Goal: Transaction & Acquisition: Register for event/course

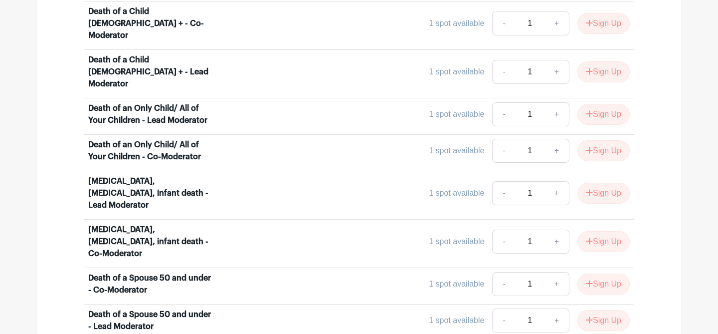
scroll to position [1198, 0]
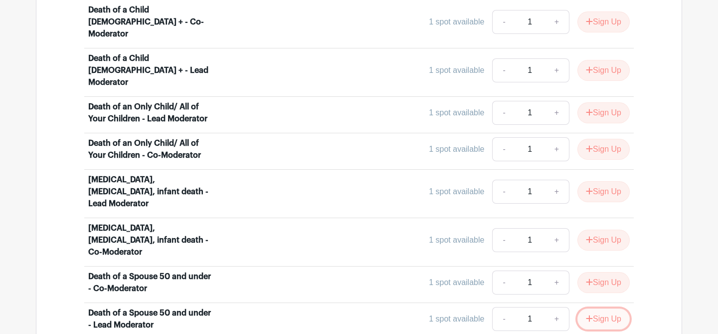
click at [598, 308] on button "Sign Up" at bounding box center [604, 318] width 52 height 21
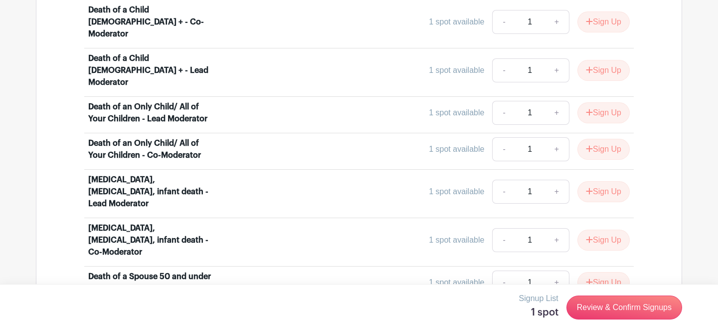
click at [587, 307] on link "+" at bounding box center [589, 319] width 25 height 24
click at [445, 307] on div "1 spot available - 1 +" at bounding box center [427, 319] width 407 height 24
click at [158, 307] on div "Death of a Spouse 50 and under - Lead Moderator" at bounding box center [150, 319] width 124 height 24
click at [537, 307] on link "-" at bounding box center [536, 319] width 23 height 24
click at [640, 196] on div "Death of a Child [DEMOGRAPHIC_DATA] and under - Lead Moderator 1 spot available…" at bounding box center [359, 326] width 598 height 1233
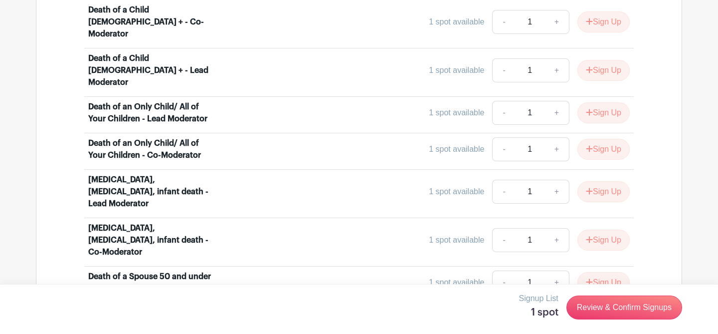
click at [616, 314] on icon at bounding box center [616, 318] width 7 height 8
click at [434, 307] on div "1 spot available - 1 +" at bounding box center [427, 319] width 407 height 24
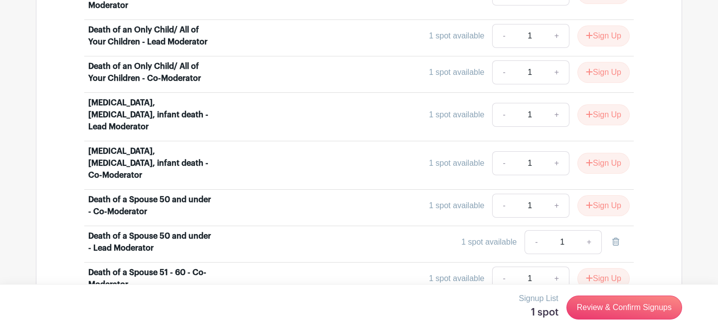
scroll to position [1214, 0]
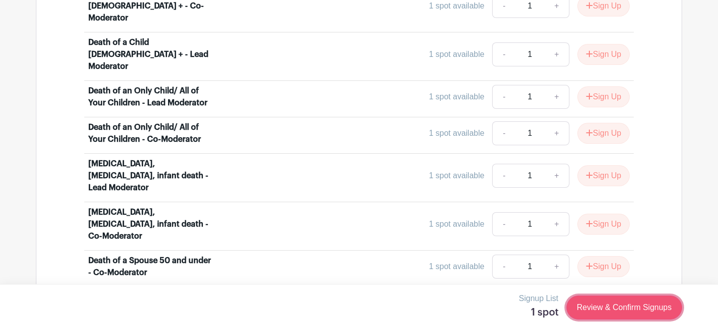
click at [587, 305] on link "Review & Confirm Signups" at bounding box center [625, 307] width 116 height 24
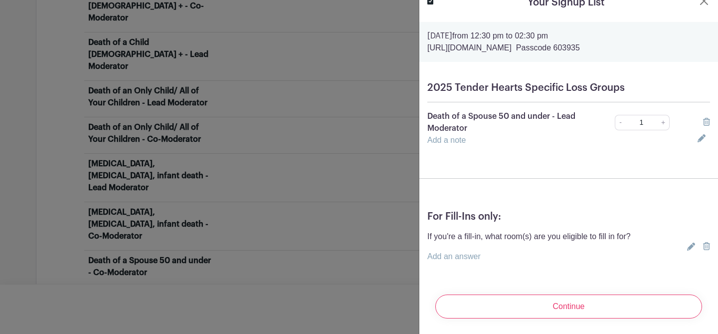
scroll to position [13, 0]
click at [453, 141] on link "Add a note" at bounding box center [447, 139] width 38 height 8
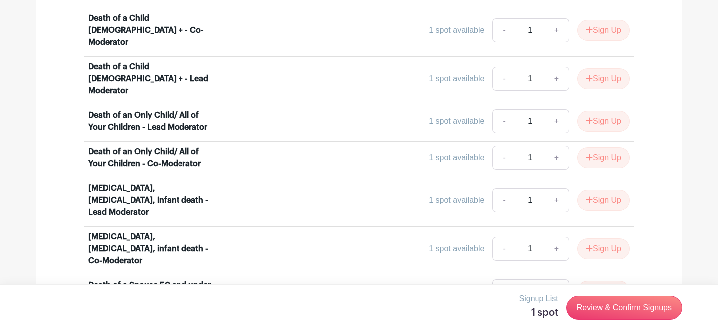
scroll to position [1195, 0]
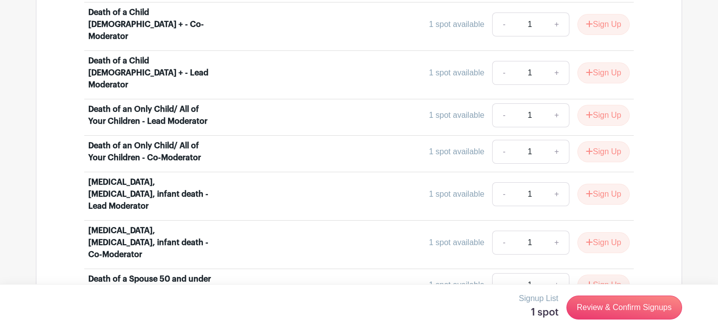
click at [589, 309] on link "+" at bounding box center [589, 321] width 25 height 24
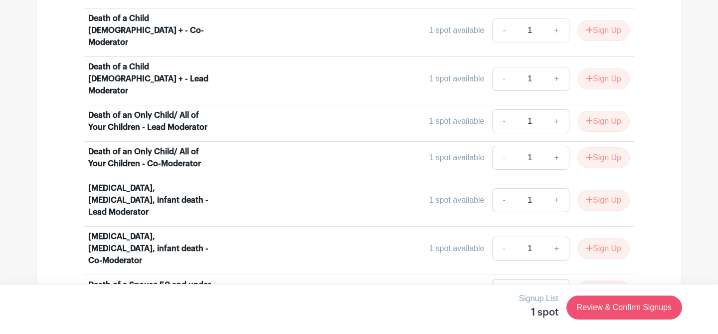
scroll to position [1170, 0]
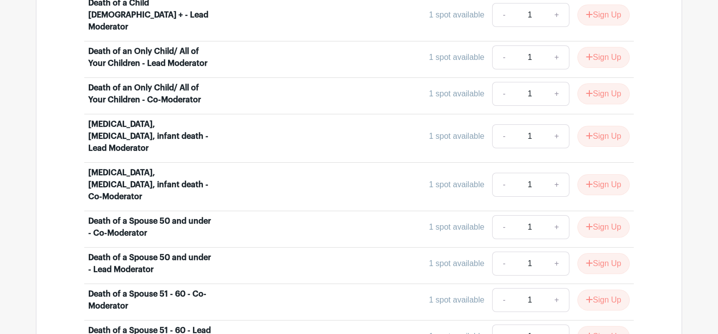
scroll to position [1255, 0]
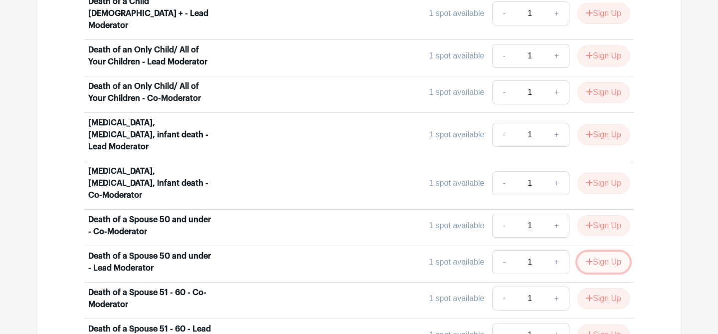
click at [612, 251] on button "Sign Up" at bounding box center [604, 261] width 52 height 21
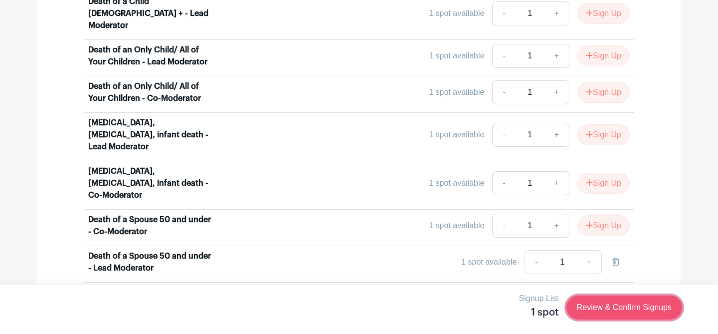
click at [623, 306] on link "Review & Confirm Signups" at bounding box center [625, 307] width 116 height 24
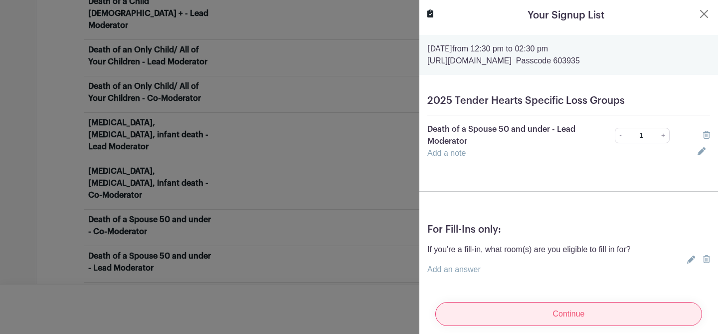
click at [568, 313] on input "Continue" at bounding box center [569, 314] width 267 height 24
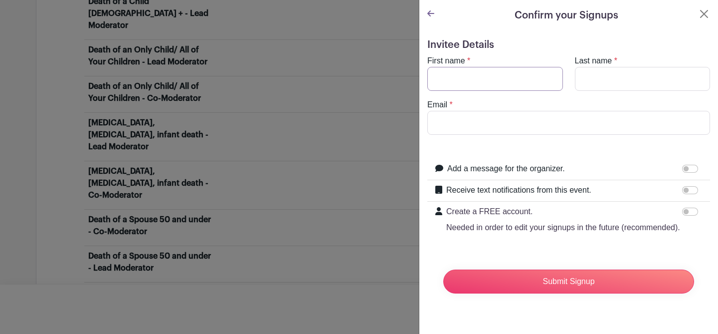
click at [511, 76] on input "First name" at bounding box center [496, 79] width 136 height 24
type input "Judith"
click at [614, 78] on input "Last name" at bounding box center [643, 79] width 136 height 24
type input "McFarlane"
click at [566, 124] on input "Email" at bounding box center [569, 123] width 283 height 24
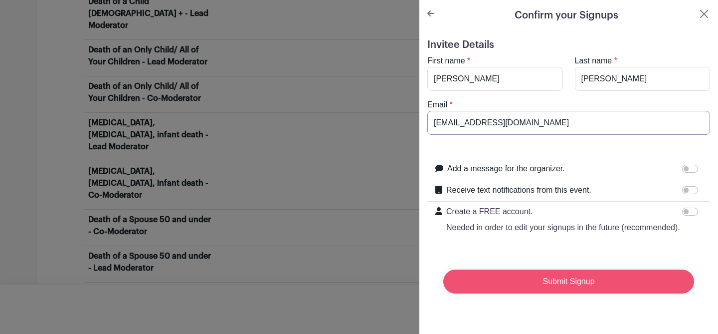
type input "jmcfarlane@twu.edu"
click at [576, 280] on input "Submit Signup" at bounding box center [569, 281] width 251 height 24
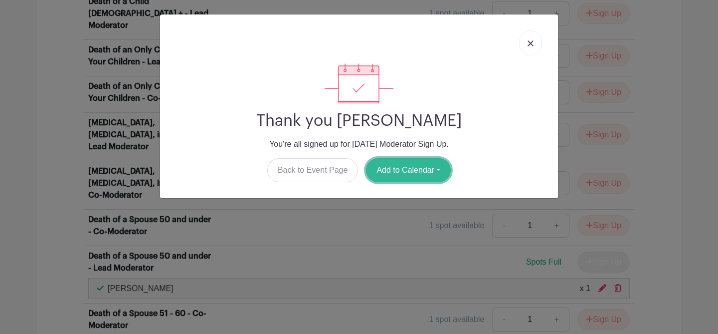
click at [424, 167] on button "Add to Calendar" at bounding box center [408, 170] width 85 height 24
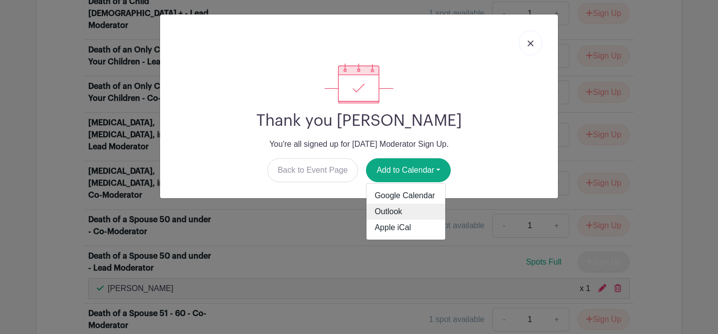
click at [423, 211] on link "Outlook" at bounding box center [406, 212] width 79 height 16
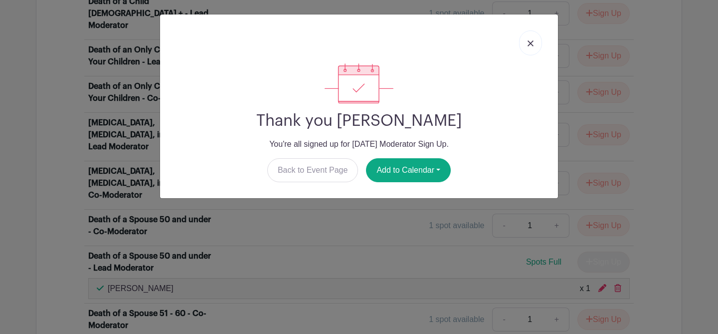
click at [534, 44] on link at bounding box center [530, 42] width 23 height 25
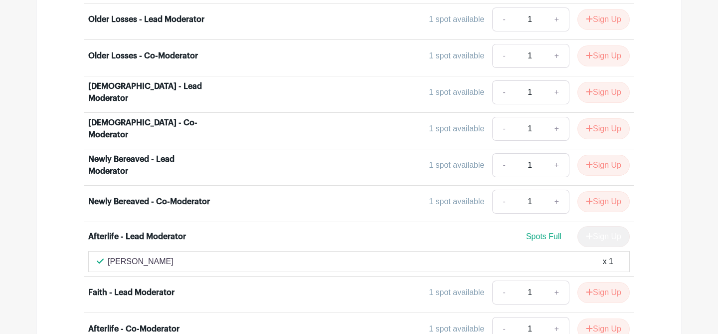
scroll to position [2802, 0]
